Goal: Information Seeking & Learning: Find contact information

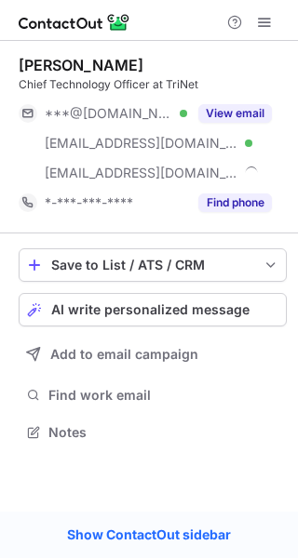
scroll to position [419, 298]
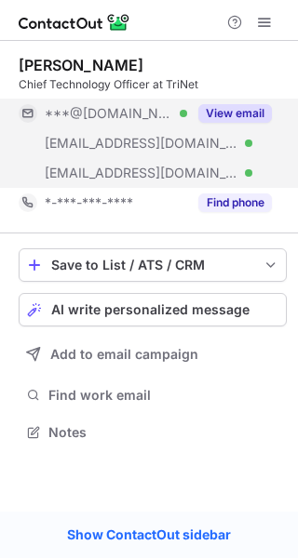
click at [252, 114] on button "View email" at bounding box center [235, 113] width 74 height 19
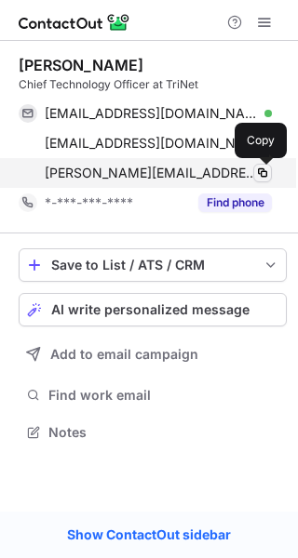
click at [267, 174] on span at bounding box center [262, 173] width 15 height 15
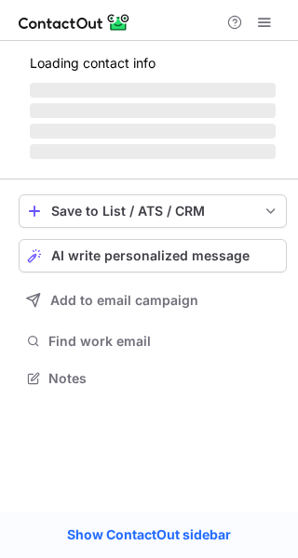
scroll to position [406, 298]
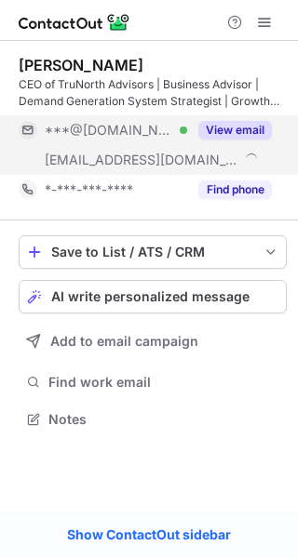
click at [239, 121] on button "View email" at bounding box center [235, 130] width 74 height 19
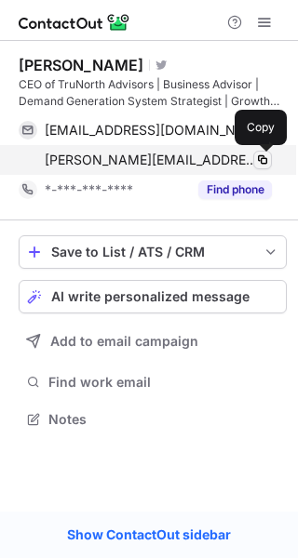
click at [262, 159] on span at bounding box center [262, 160] width 15 height 15
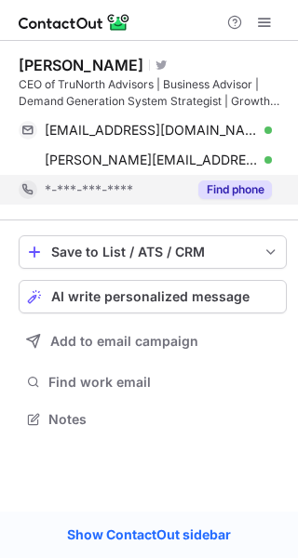
scroll to position [406, 298]
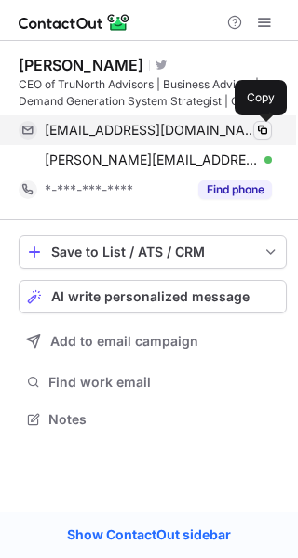
click at [260, 131] on span at bounding box center [262, 130] width 15 height 15
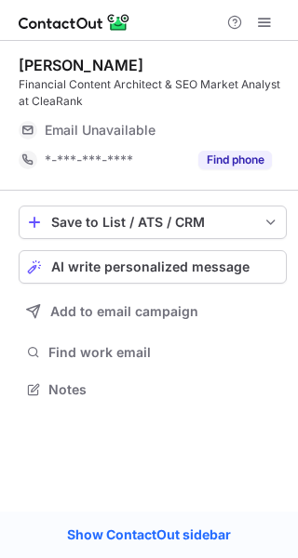
scroll to position [376, 298]
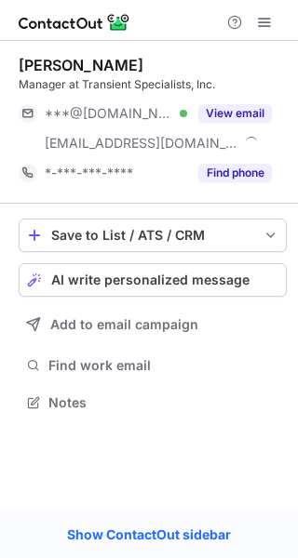
scroll to position [389, 298]
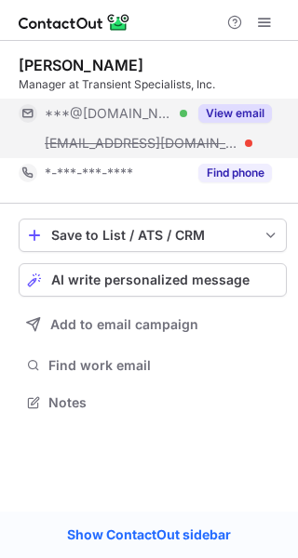
click at [224, 116] on button "View email" at bounding box center [235, 113] width 74 height 19
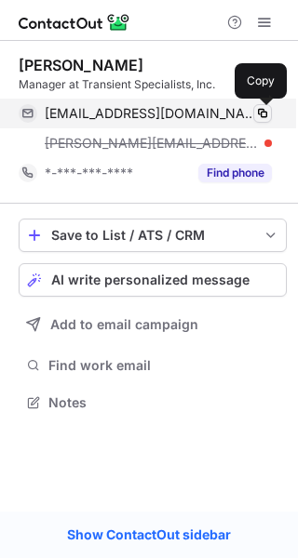
click at [256, 114] on span at bounding box center [262, 113] width 15 height 15
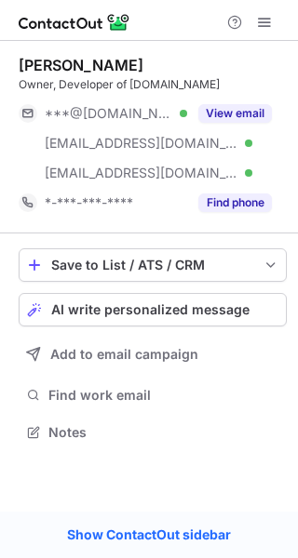
scroll to position [419, 298]
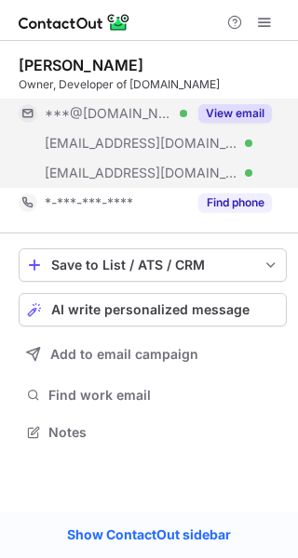
click at [243, 116] on button "View email" at bounding box center [235, 113] width 74 height 19
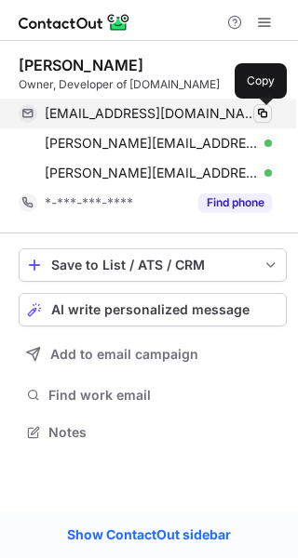
click at [263, 118] on span at bounding box center [262, 113] width 15 height 15
